Goal: Find specific page/section: Find specific page/section

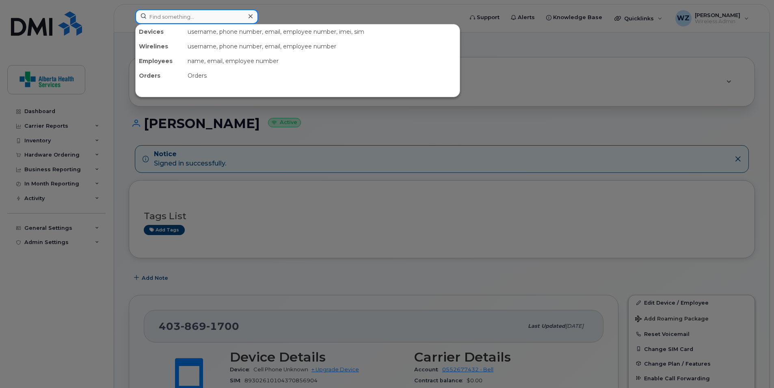
paste input "4036125932"
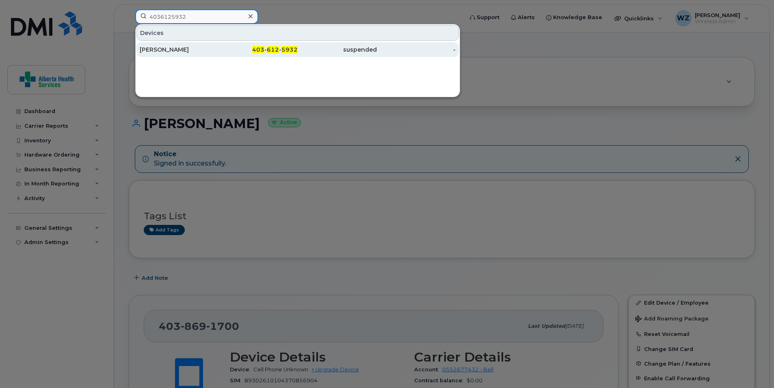
type input "4036125932"
click at [163, 48] on div "[PERSON_NAME]" at bounding box center [179, 50] width 79 height 8
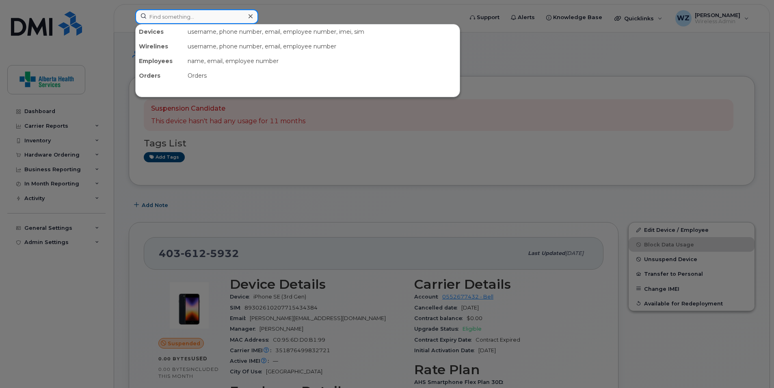
paste input "4036515068"
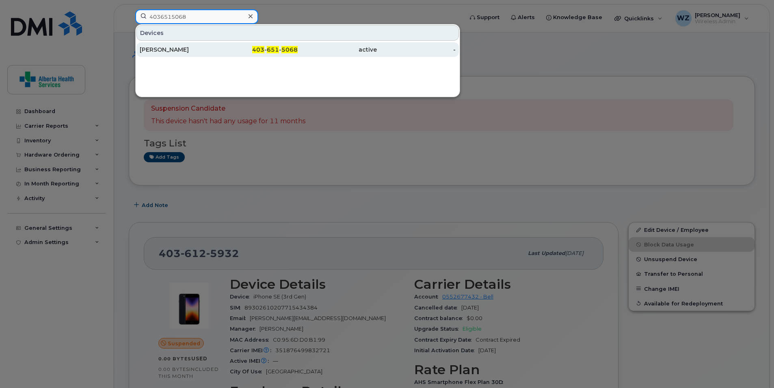
type input "4036515068"
click at [195, 50] on div "[PERSON_NAME]" at bounding box center [179, 50] width 79 height 8
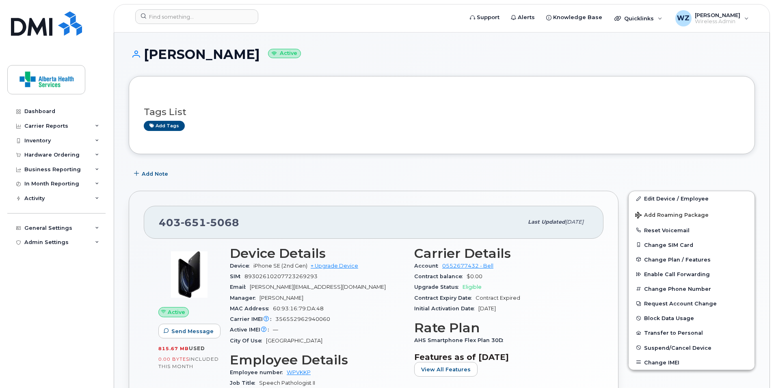
click at [596, 70] on div "Margarita Giannoutsos Kearns Active" at bounding box center [442, 61] width 626 height 29
click at [586, 177] on div "Add Note" at bounding box center [442, 173] width 626 height 15
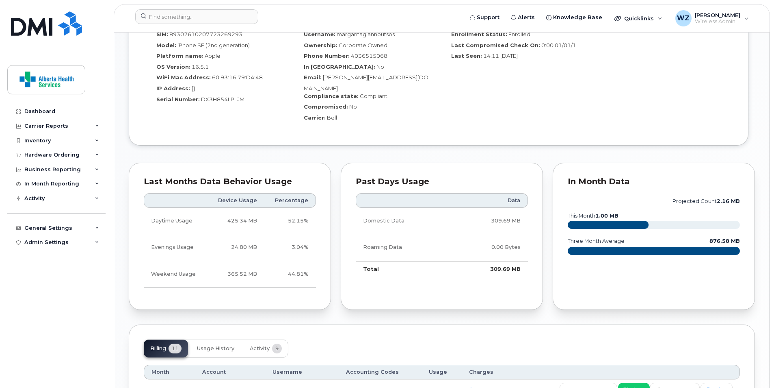
scroll to position [325, 0]
